Goal: Task Accomplishment & Management: Use online tool/utility

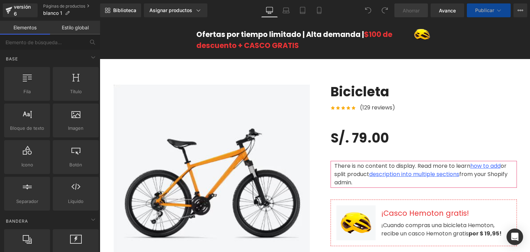
click at [400, 108] on div "Icon Icon Icon Icon Icon Icon List Hoz (129 reviews) Text Block Icon List" at bounding box center [424, 108] width 186 height 14
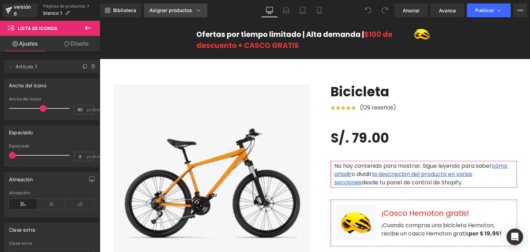
click at [164, 10] on font "Asignar productos" at bounding box center [170, 10] width 43 height 6
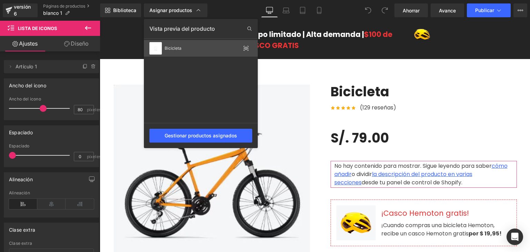
click at [174, 47] on font "Bicicleta" at bounding box center [173, 48] width 17 height 5
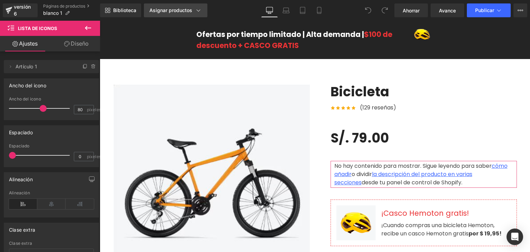
click at [185, 10] on font "Asignar productos" at bounding box center [170, 10] width 43 height 6
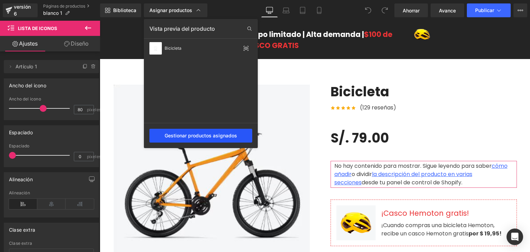
click at [200, 134] on font "Gestionar productos asignados" at bounding box center [201, 136] width 72 height 6
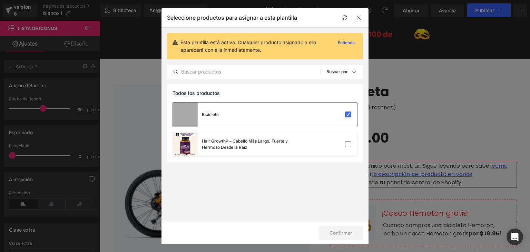
click at [248, 117] on div "Bicicleta" at bounding box center [265, 114] width 184 height 24
click at [244, 116] on font "Se asignará a la página predeterminada." at bounding box center [248, 118] width 79 height 5
click at [360, 18] on icon at bounding box center [359, 18] width 6 height 6
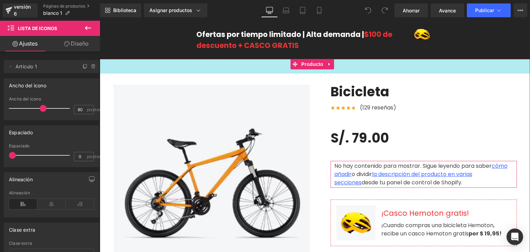
click at [187, 60] on div "42px" at bounding box center [315, 66] width 430 height 14
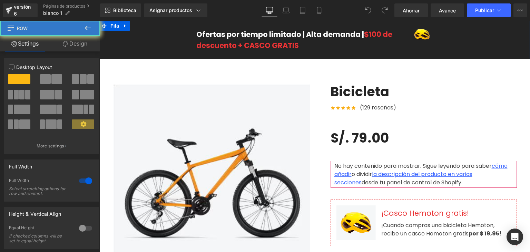
click at [156, 42] on div "Ofertas por tiempo limitado | Alta demanda | $100 de descuento + CASCO GRATIS B…" at bounding box center [315, 39] width 430 height 27
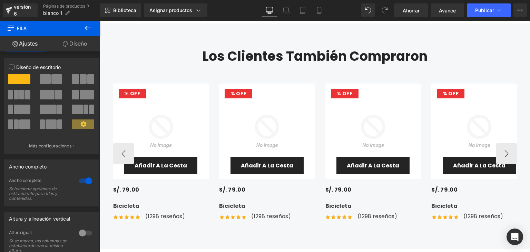
scroll to position [2439, 0]
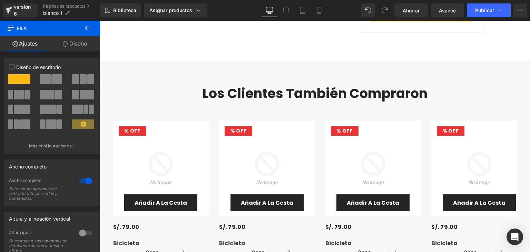
click at [193, 86] on h2 "Los clientes también compraron" at bounding box center [315, 94] width 404 height 16
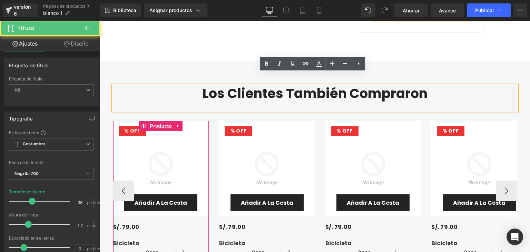
click at [184, 121] on img at bounding box center [161, 169] width 96 height 96
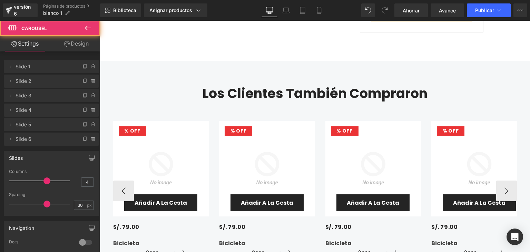
click at [199, 110] on div "7900 % (P) Imagen Añadir a la cesta [GEOGRAPHIC_DATA]" at bounding box center [315, 185] width 404 height 151
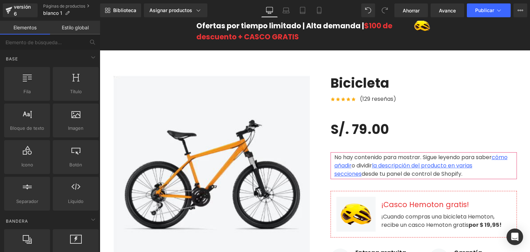
scroll to position [0, 0]
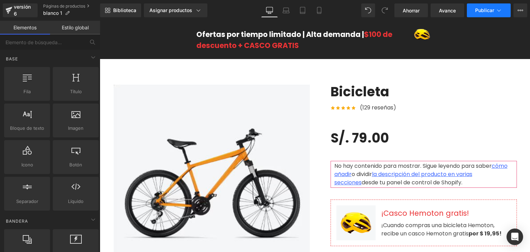
click at [476, 10] on font "Publicar" at bounding box center [484, 10] width 19 height 6
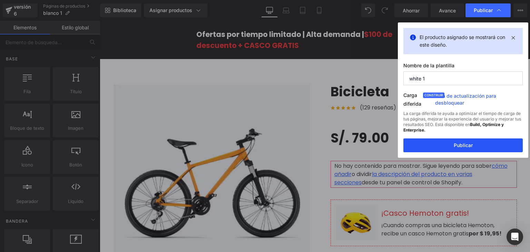
click at [472, 149] on button "Publicar" at bounding box center [462, 145] width 119 height 14
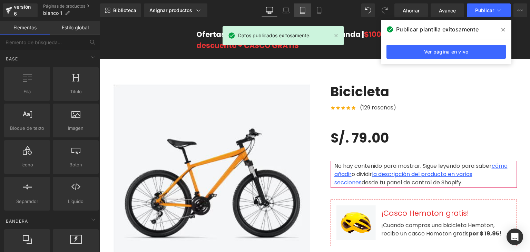
click at [299, 10] on icon at bounding box center [302, 10] width 7 height 7
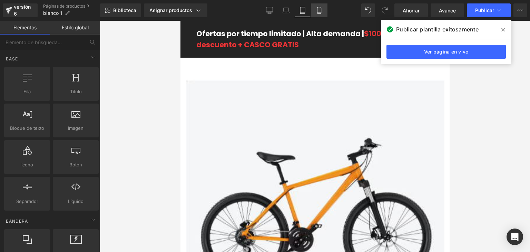
click at [316, 13] on icon at bounding box center [319, 10] width 7 height 7
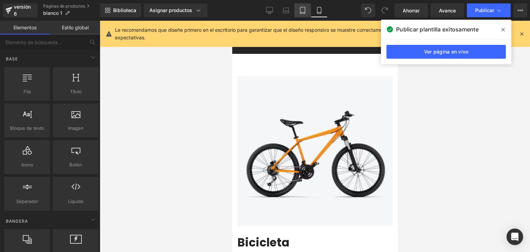
click at [304, 14] on link "Tableta" at bounding box center [302, 10] width 17 height 14
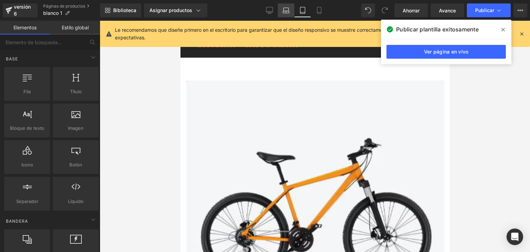
click at [283, 12] on icon at bounding box center [286, 12] width 7 height 2
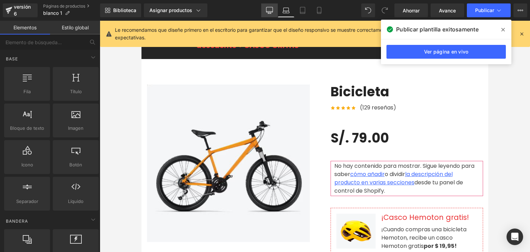
click at [262, 10] on link "De oficina" at bounding box center [269, 10] width 17 height 14
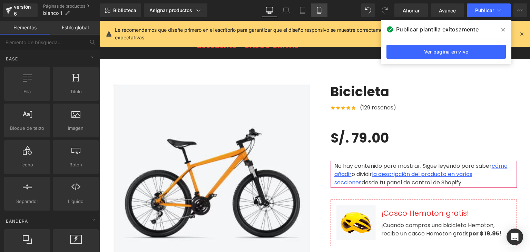
click at [317, 10] on icon at bounding box center [319, 10] width 7 height 7
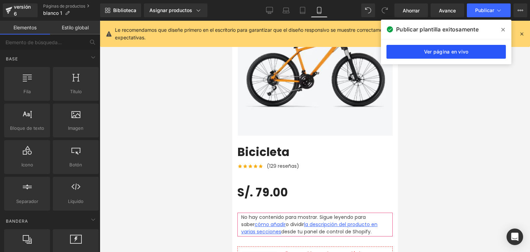
scroll to position [69, 0]
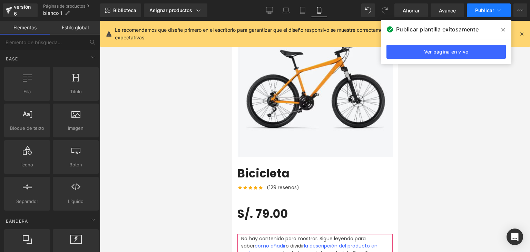
click at [482, 8] on font "Publicar" at bounding box center [484, 10] width 19 height 6
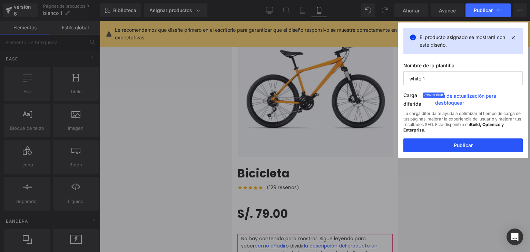
click at [465, 149] on button "Publicar" at bounding box center [462, 145] width 119 height 14
